Goal: Task Accomplishment & Management: Use online tool/utility

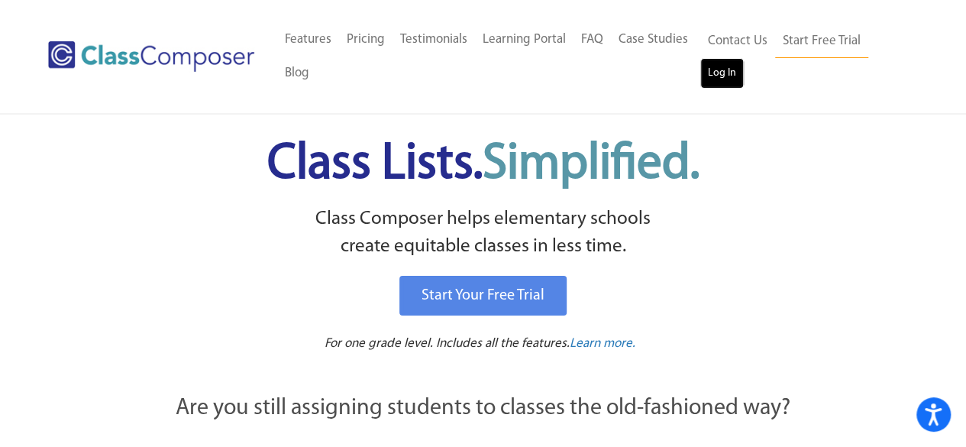
click at [721, 76] on link "Log In" at bounding box center [722, 73] width 44 height 31
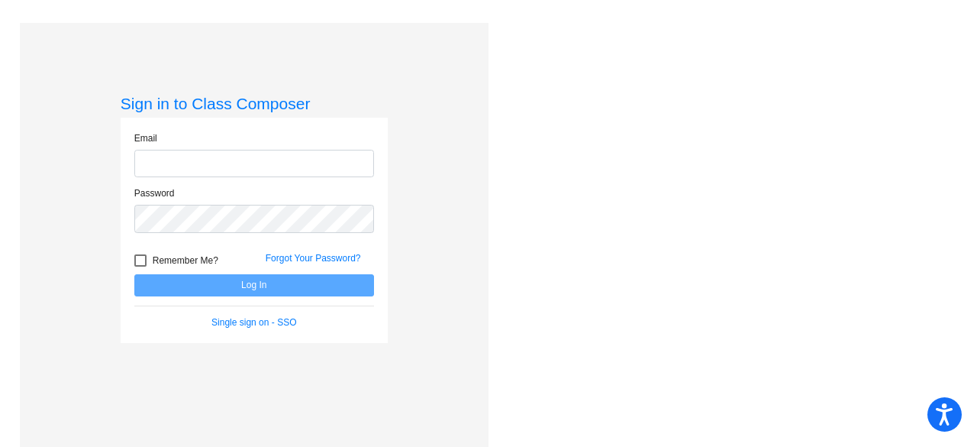
type input "schankh@harrisontwp.k12.nj.us"
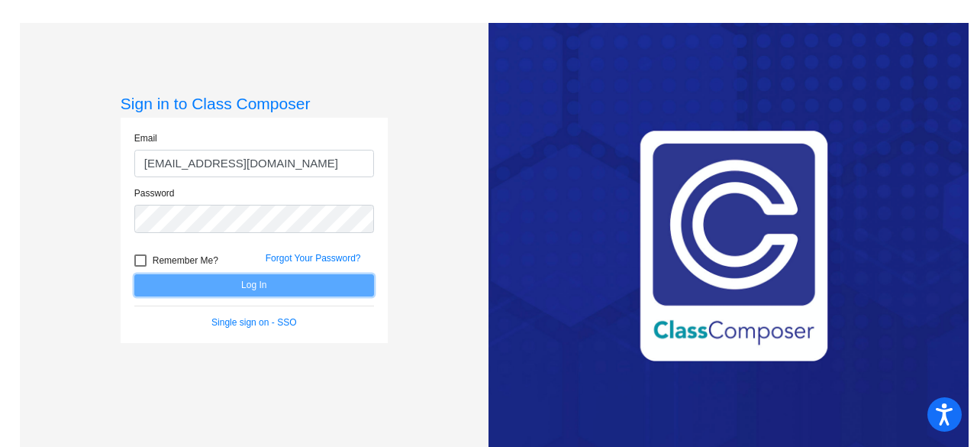
click at [237, 283] on button "Log In" at bounding box center [254, 285] width 240 height 22
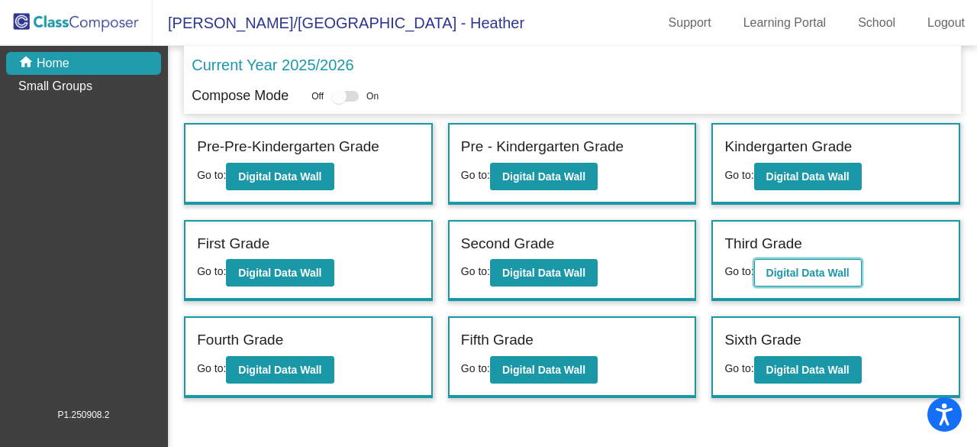
click at [812, 267] on b "Digital Data Wall" at bounding box center [808, 273] width 83 height 12
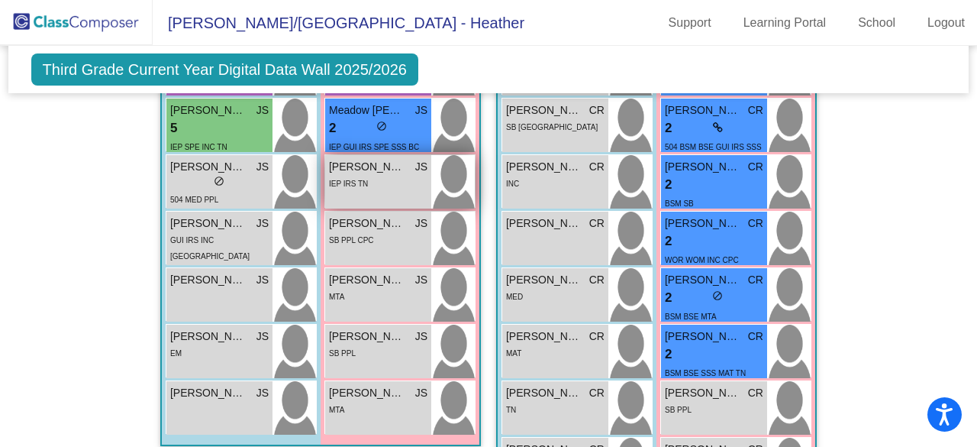
scroll to position [840, 0]
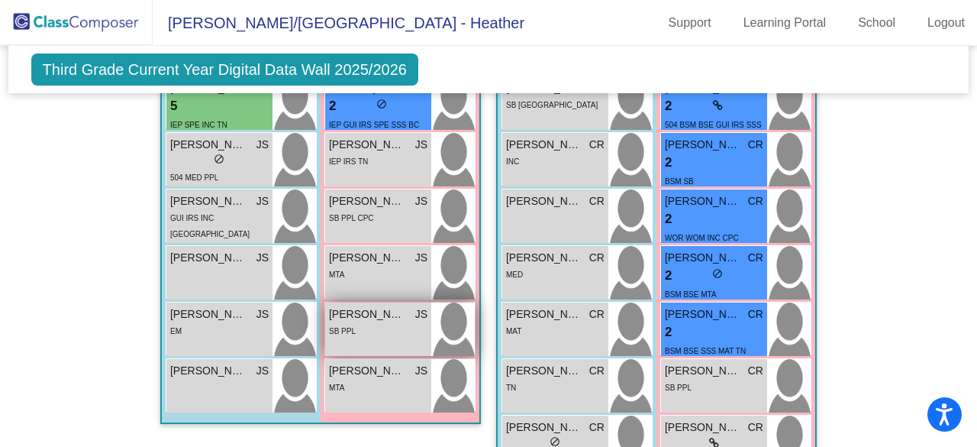
click at [379, 335] on div "Hazel Robertson JS lock do_not_disturb_alt SB PPL" at bounding box center [378, 328] width 106 height 53
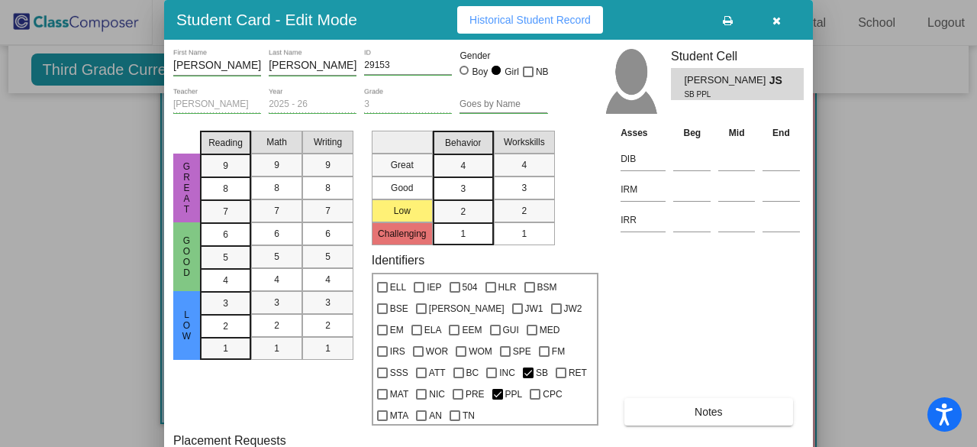
click at [720, 404] on button "Notes" at bounding box center [709, 411] width 168 height 27
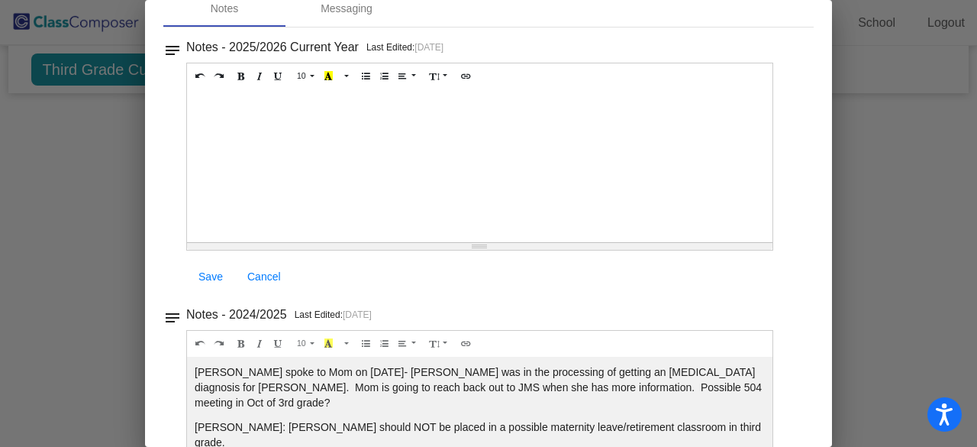
scroll to position [0, 0]
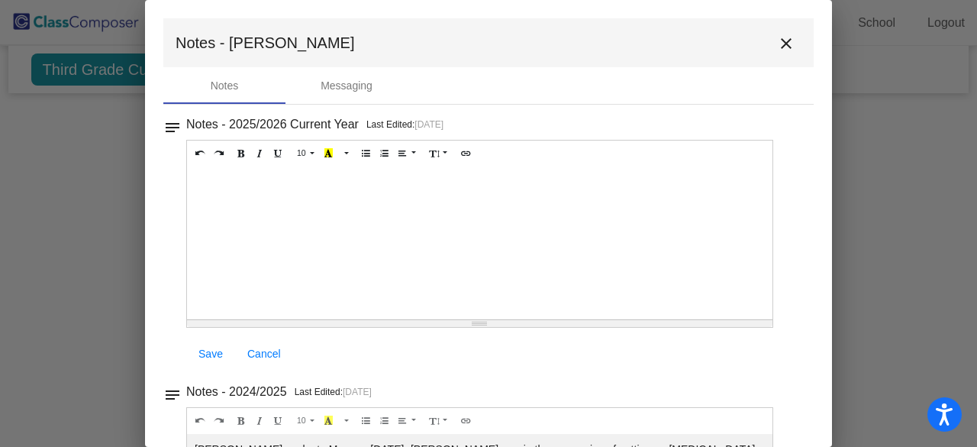
click at [782, 40] on mat-icon "close" at bounding box center [786, 43] width 18 height 18
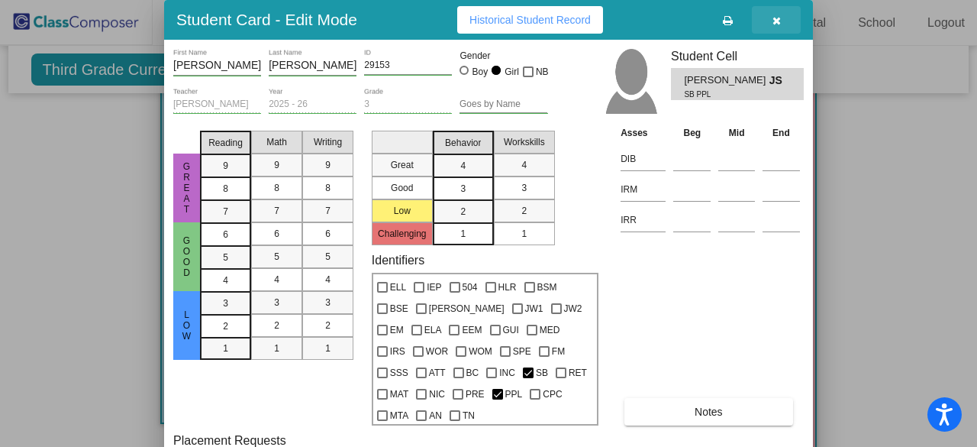
click at [774, 18] on icon "button" at bounding box center [777, 20] width 8 height 11
